Goal: Information Seeking & Learning: Learn about a topic

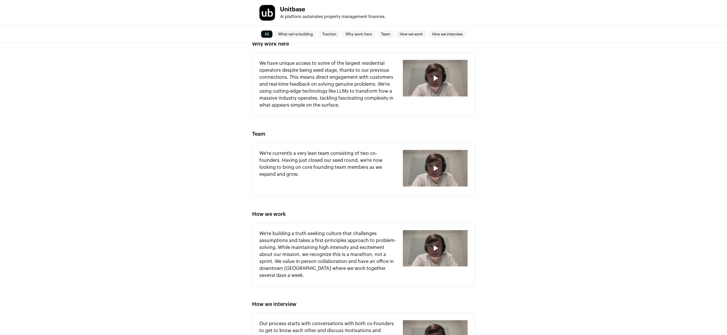
scroll to position [458, 0]
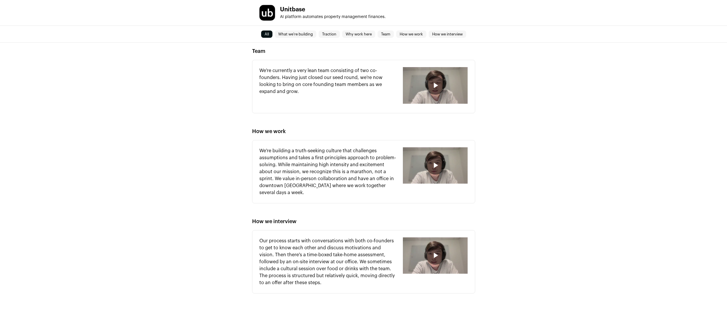
click at [165, 141] on div "What we're building We're building automation technology to eliminate administr…" at bounding box center [363, 35] width 727 height 544
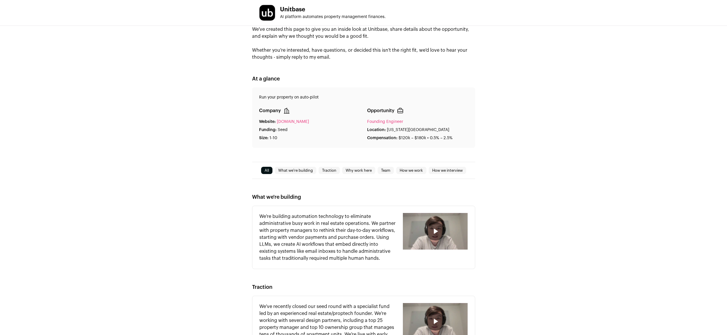
scroll to position [0, 0]
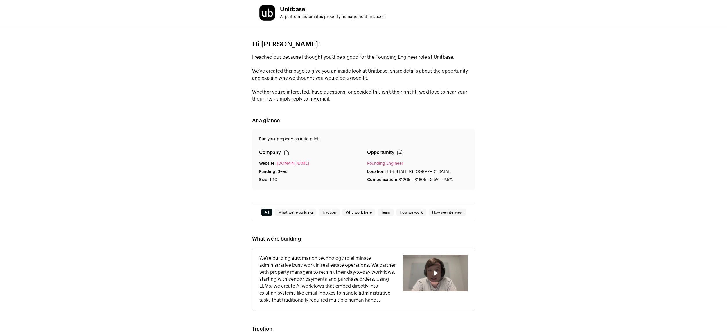
click at [386, 215] on link "Team" at bounding box center [386, 212] width 16 height 7
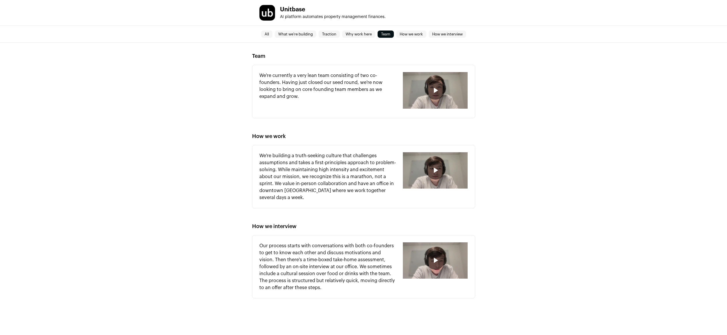
scroll to position [455, 0]
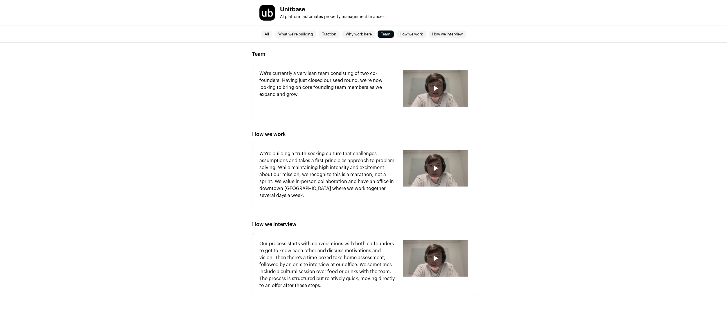
click at [412, 33] on link "How we work" at bounding box center [411, 34] width 30 height 7
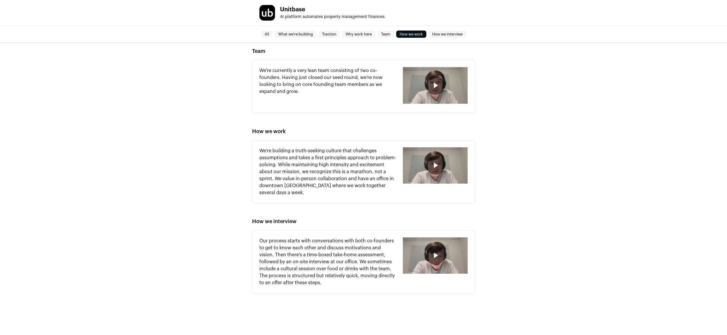
click at [443, 38] on div "All What we're building Traction Why work here Team How we work How we interview" at bounding box center [363, 34] width 727 height 17
click at [443, 33] on link "How we interview" at bounding box center [447, 34] width 37 height 7
click at [367, 34] on link "Why work here" at bounding box center [358, 34] width 33 height 7
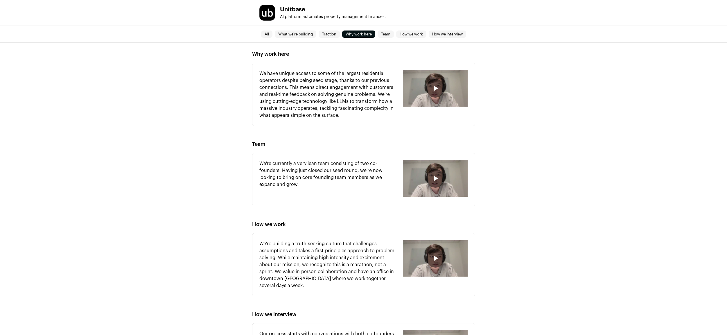
click at [339, 39] on div "All What we're building Traction Why work here Team How we work How we interview" at bounding box center [363, 34] width 727 height 17
click at [332, 36] on link "Traction" at bounding box center [329, 34] width 21 height 7
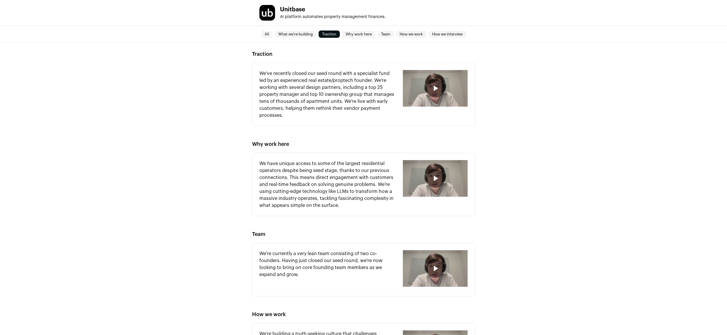
click at [294, 32] on link "What we're building" at bounding box center [296, 34] width 42 height 7
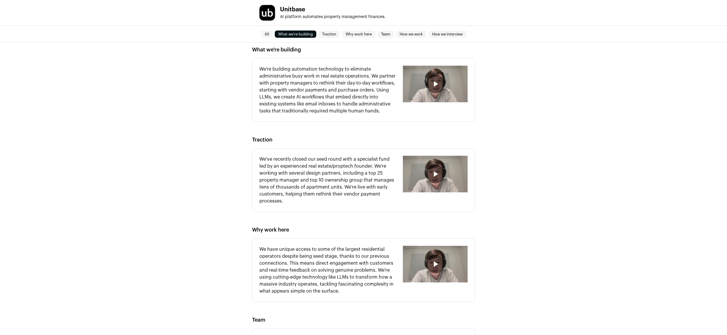
scroll to position [185, 0]
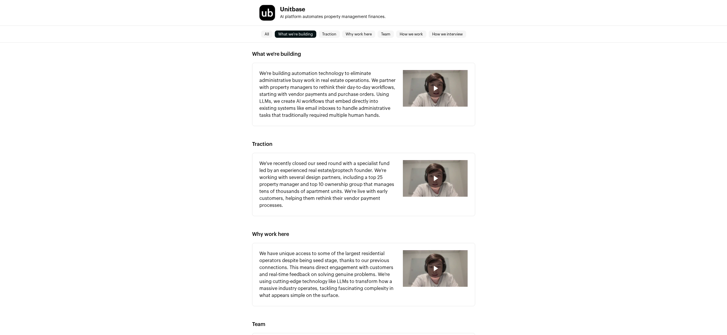
click at [271, 44] on div "What we're building We're building automation technology to eliminate administr…" at bounding box center [363, 308] width 727 height 544
click at [271, 39] on div "All What we're building Traction Why work here Team How we work How we interview" at bounding box center [363, 34] width 727 height 17
click at [270, 31] on link "All" at bounding box center [266, 34] width 11 height 7
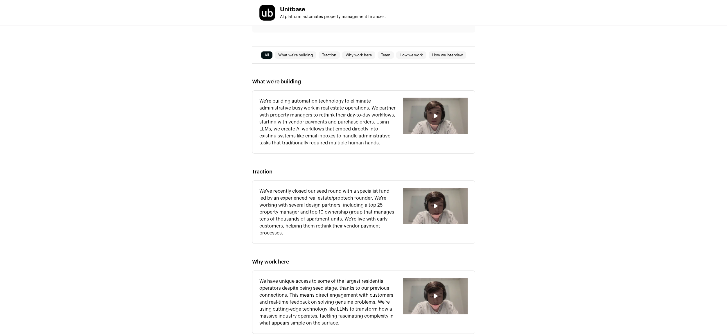
scroll to position [200, 0]
